Goal: Task Accomplishment & Management: Complete application form

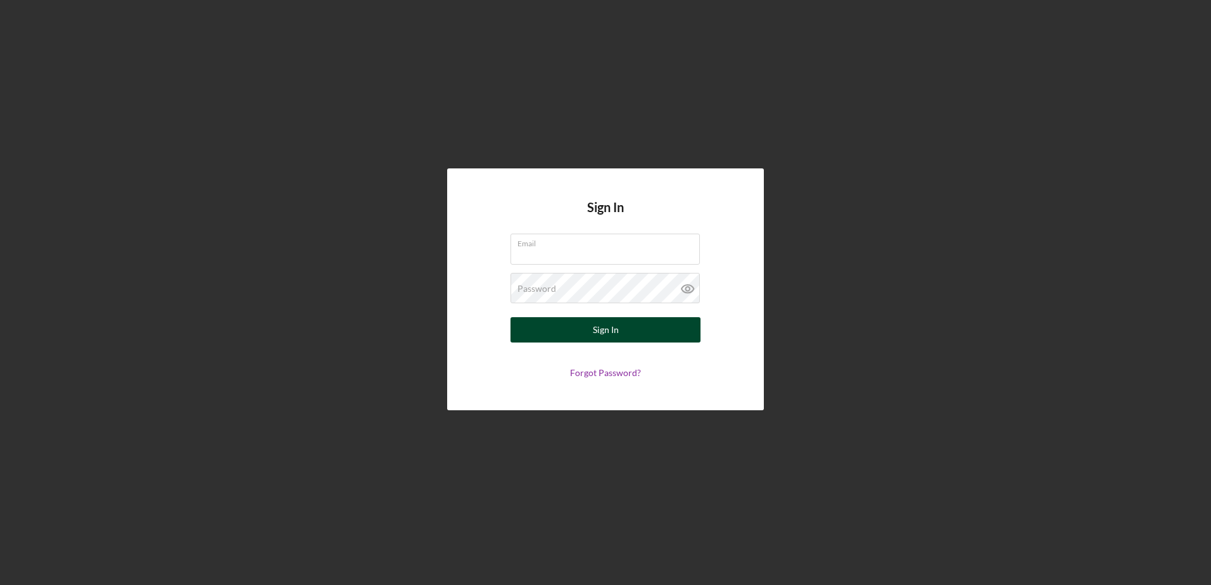
type input "[EMAIL_ADDRESS][DOMAIN_NAME]"
click at [609, 326] on div "Sign In" at bounding box center [606, 329] width 26 height 25
